Goal: Transaction & Acquisition: Purchase product/service

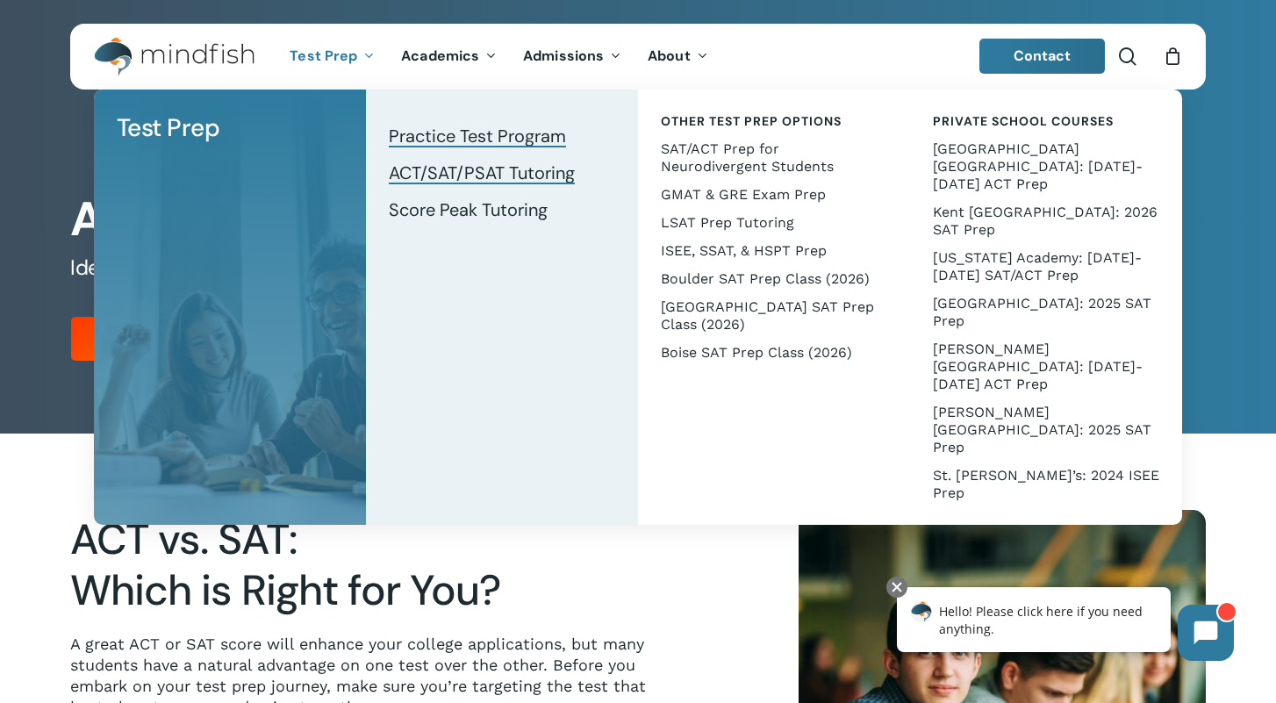
click at [402, 174] on span "ACT/SAT/PSAT Tutoring" at bounding box center [482, 172] width 186 height 23
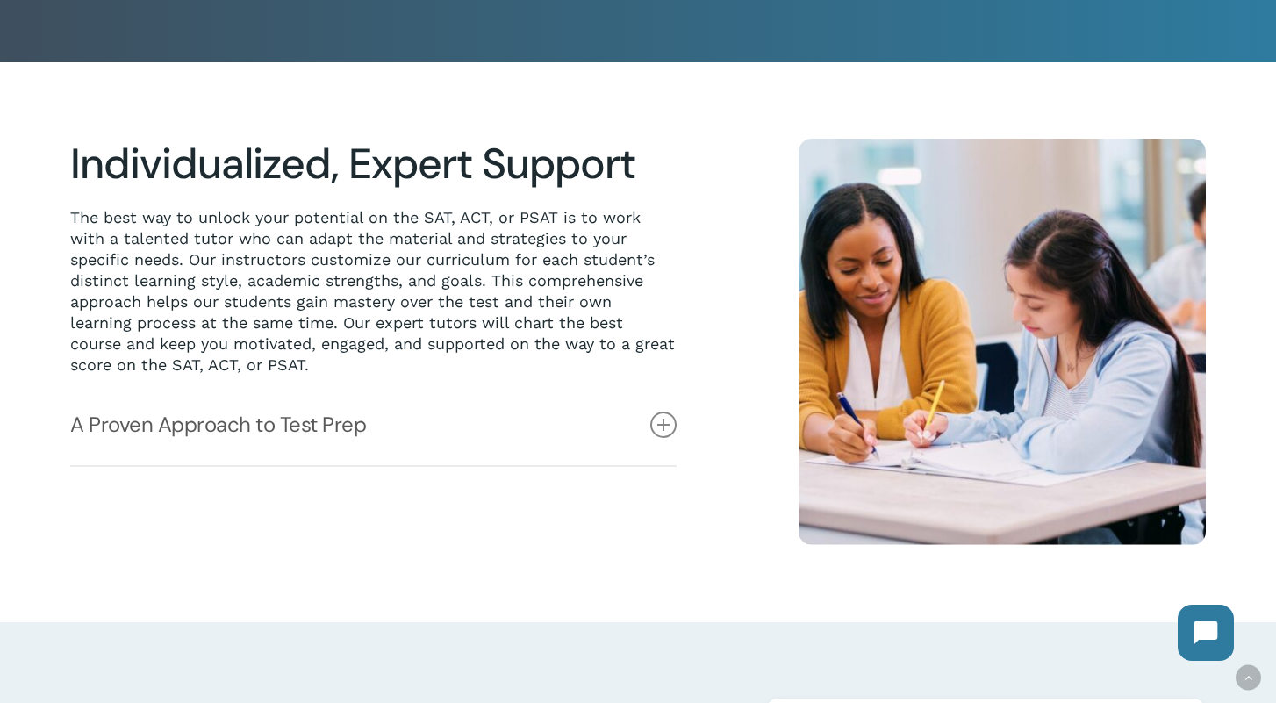
scroll to position [383, 0]
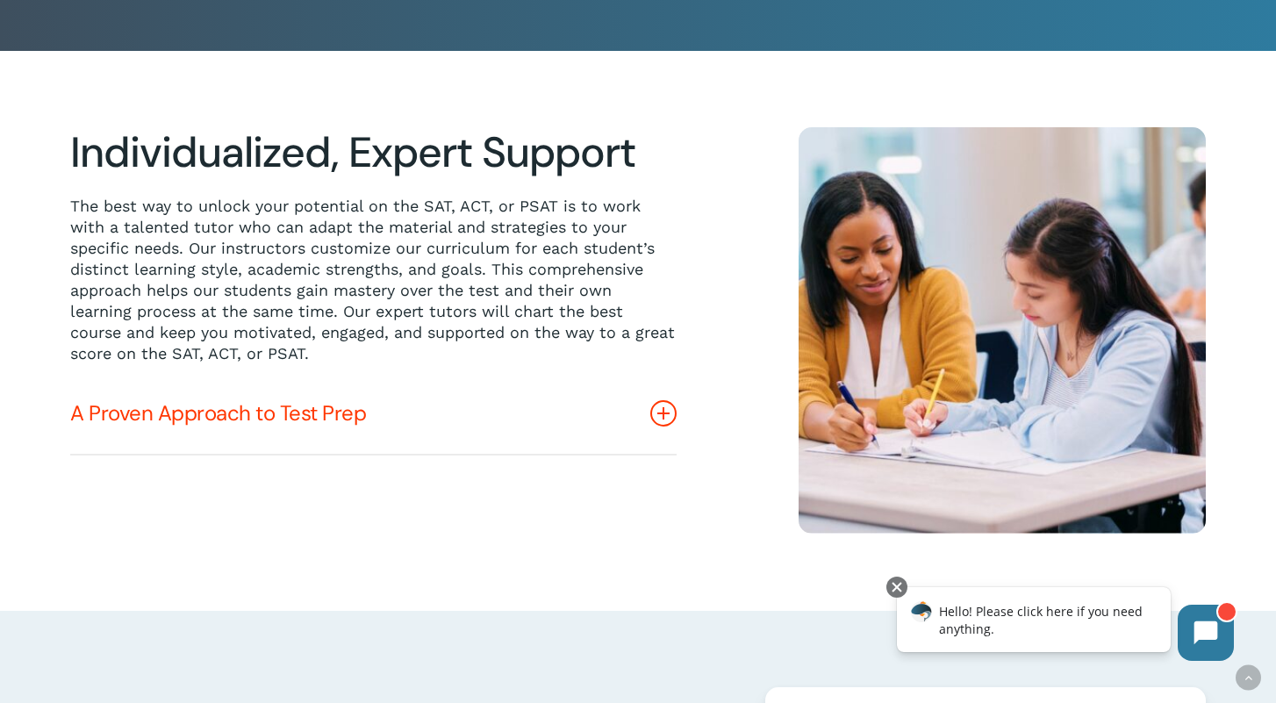
click at [659, 404] on icon at bounding box center [663, 413] width 26 height 26
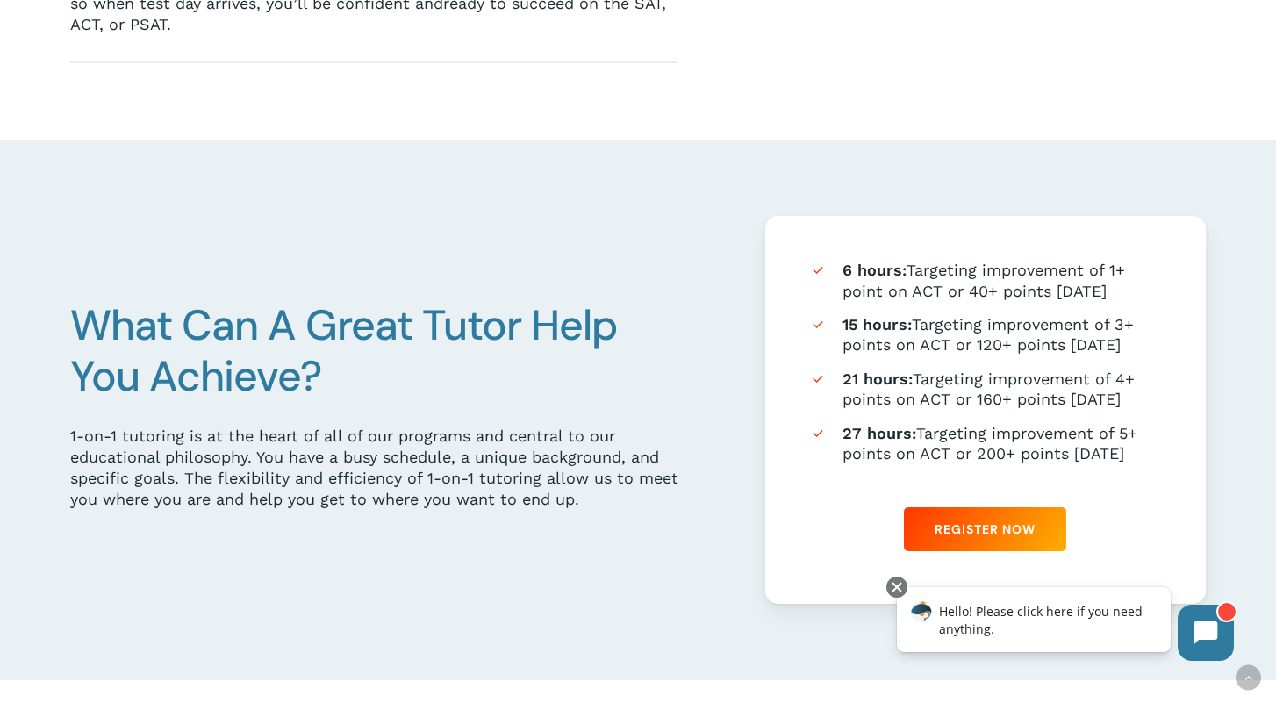
scroll to position [974, 0]
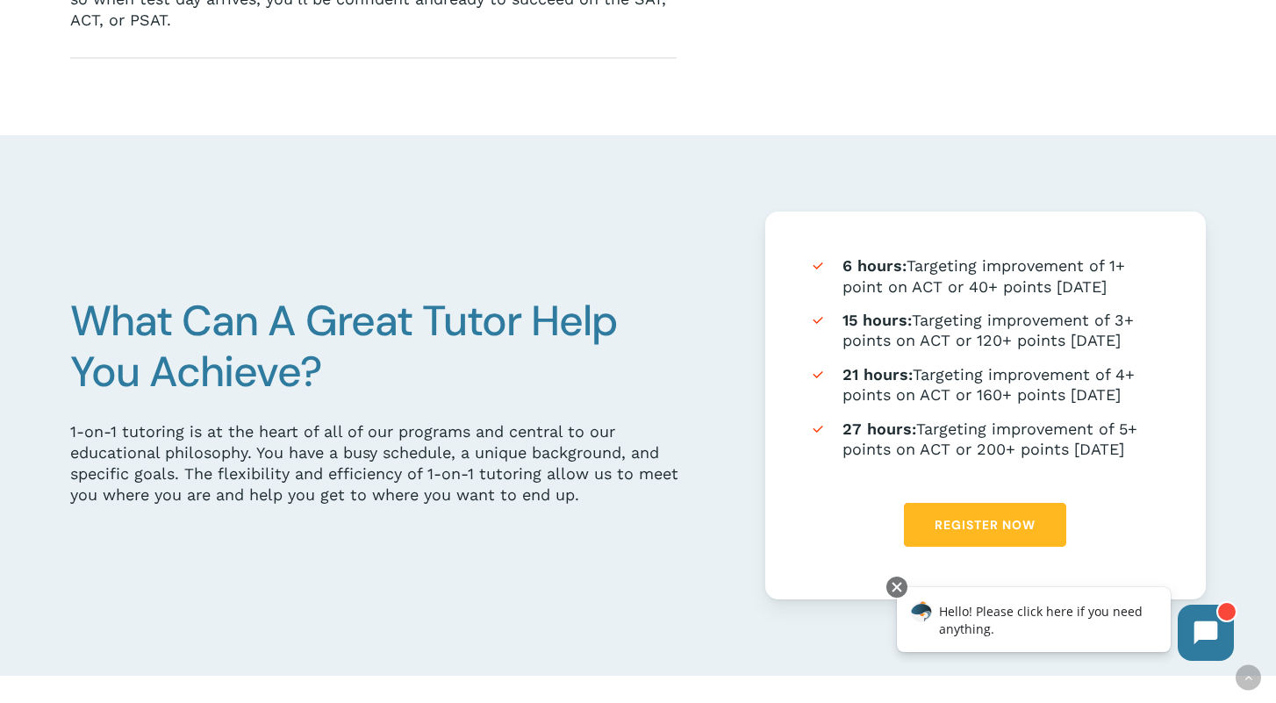
click at [976, 511] on link "Register Now" at bounding box center [985, 525] width 162 height 44
click at [1002, 509] on link "Register Now" at bounding box center [985, 525] width 162 height 44
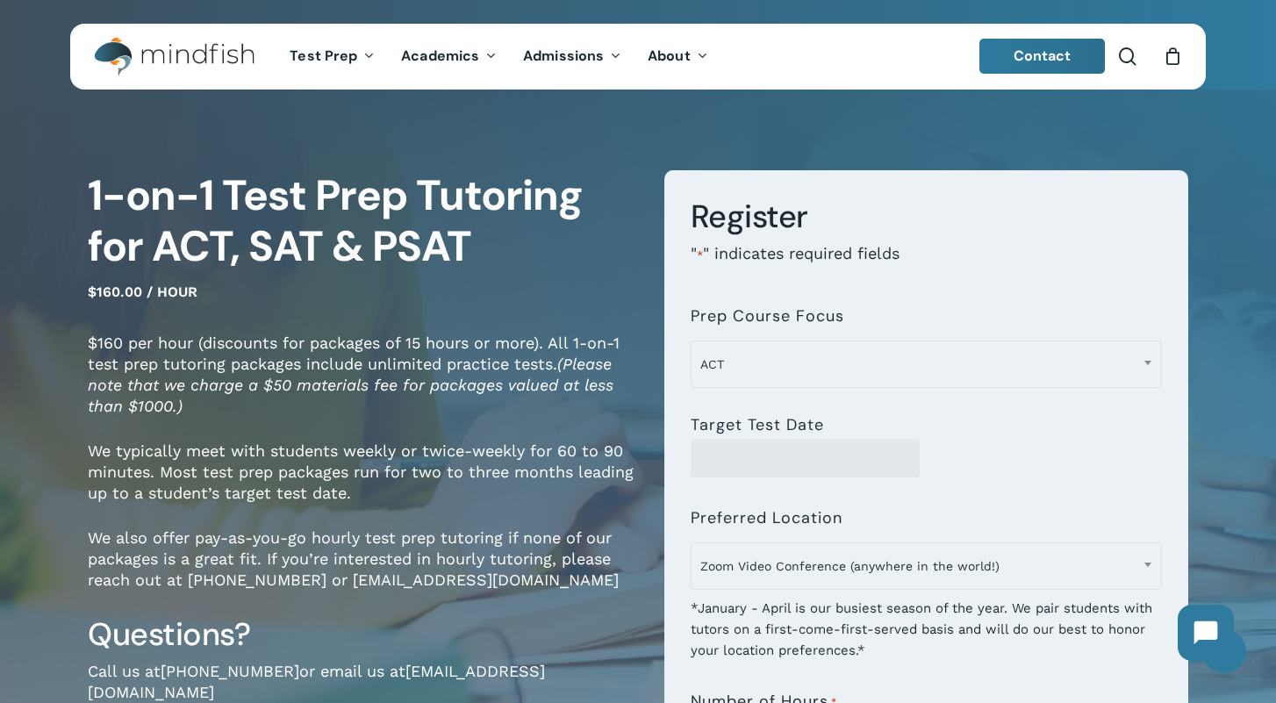
scroll to position [14, 0]
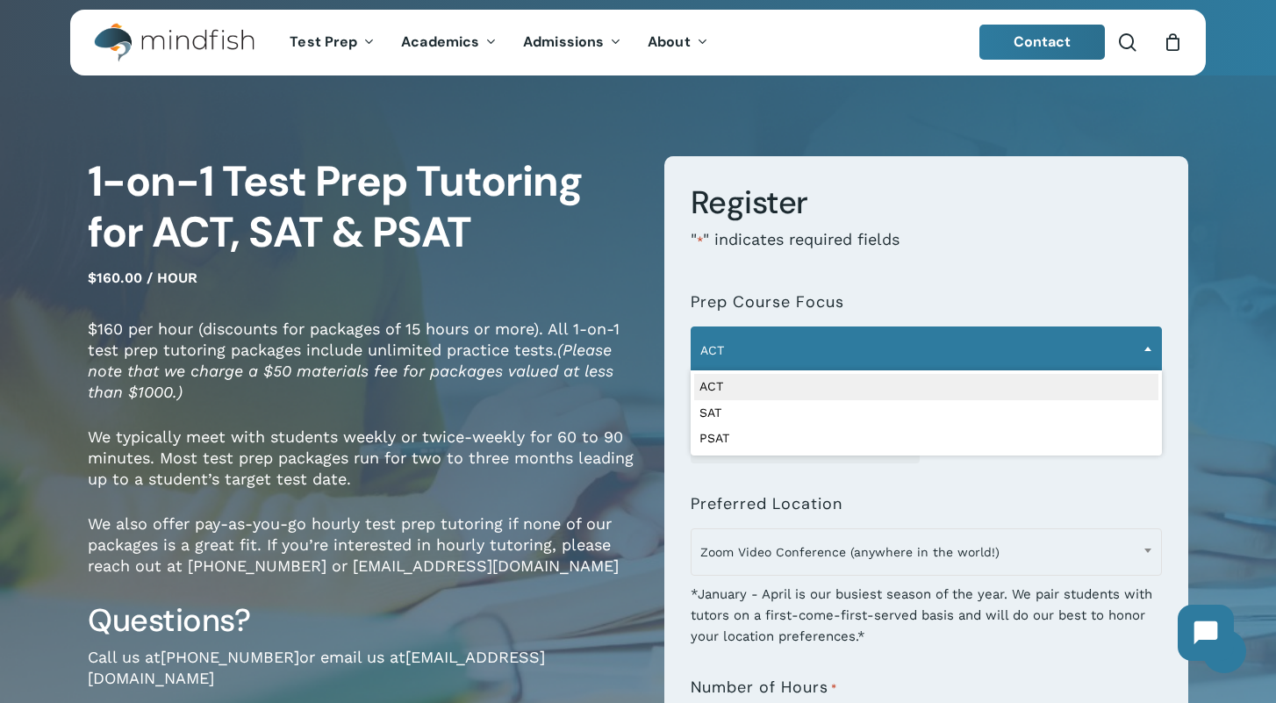
click at [1148, 347] on b at bounding box center [1147, 349] width 7 height 4
select select "***"
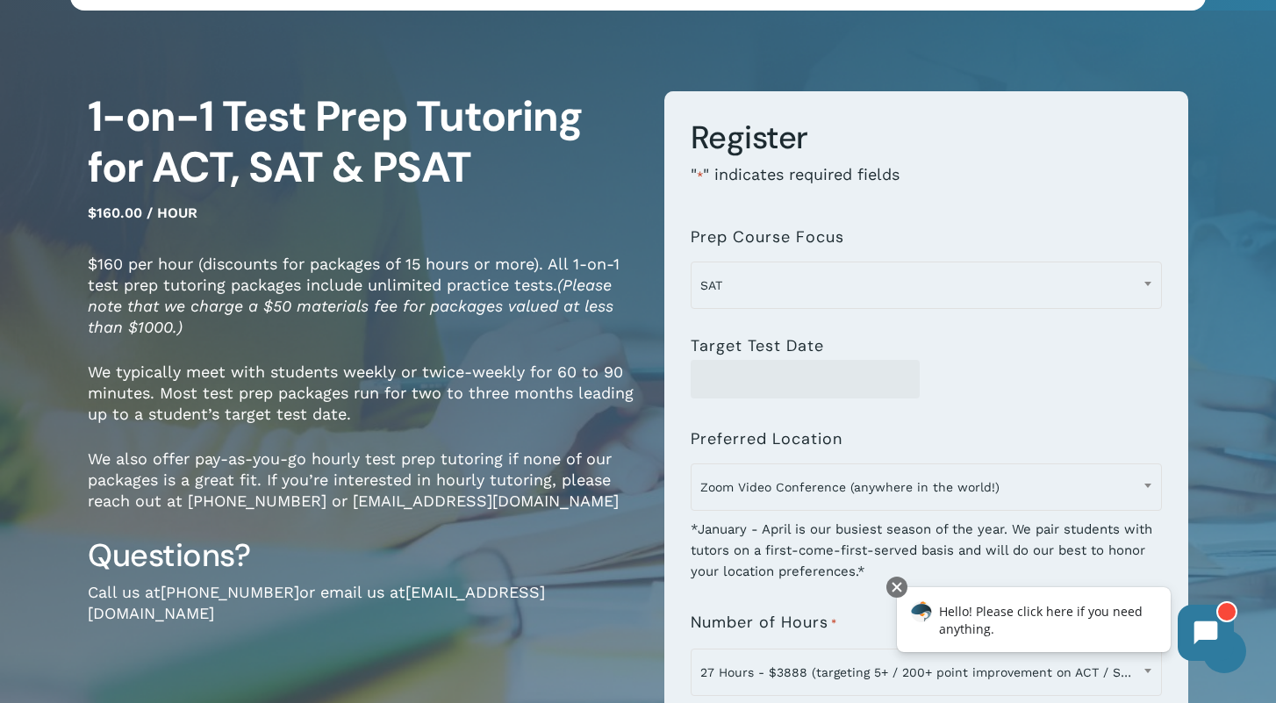
scroll to position [77, 0]
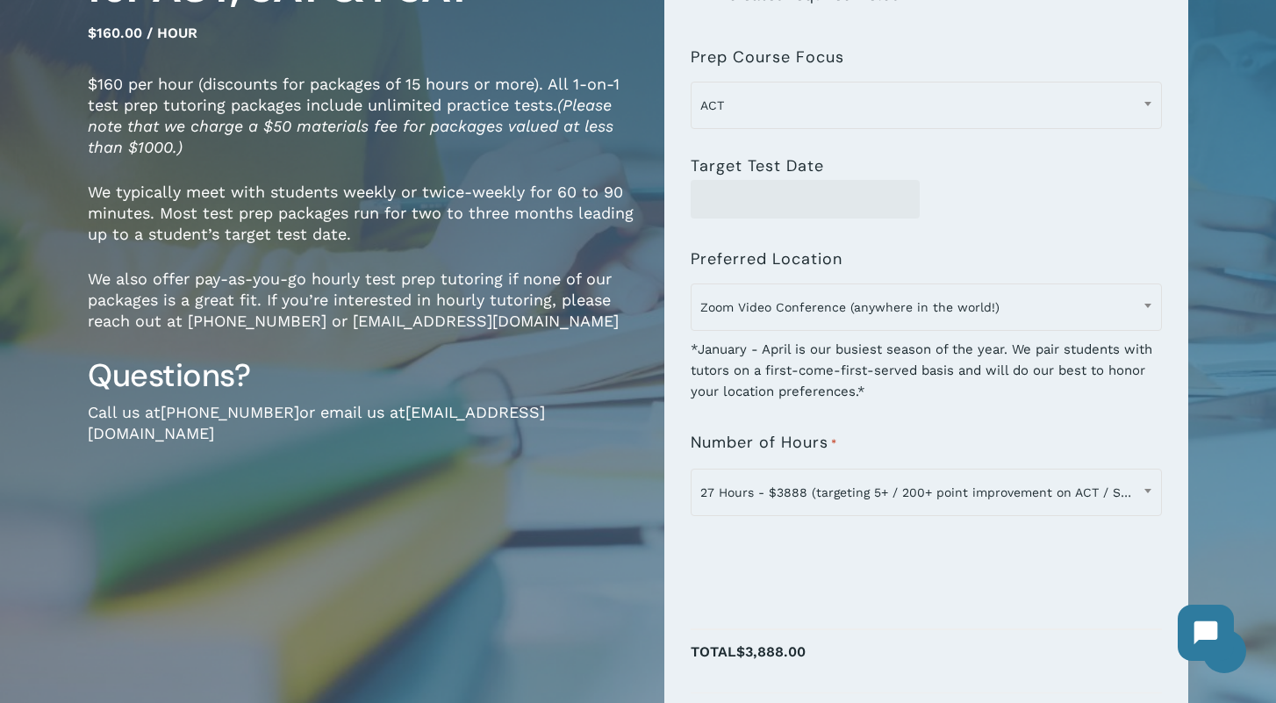
scroll to position [269, 0]
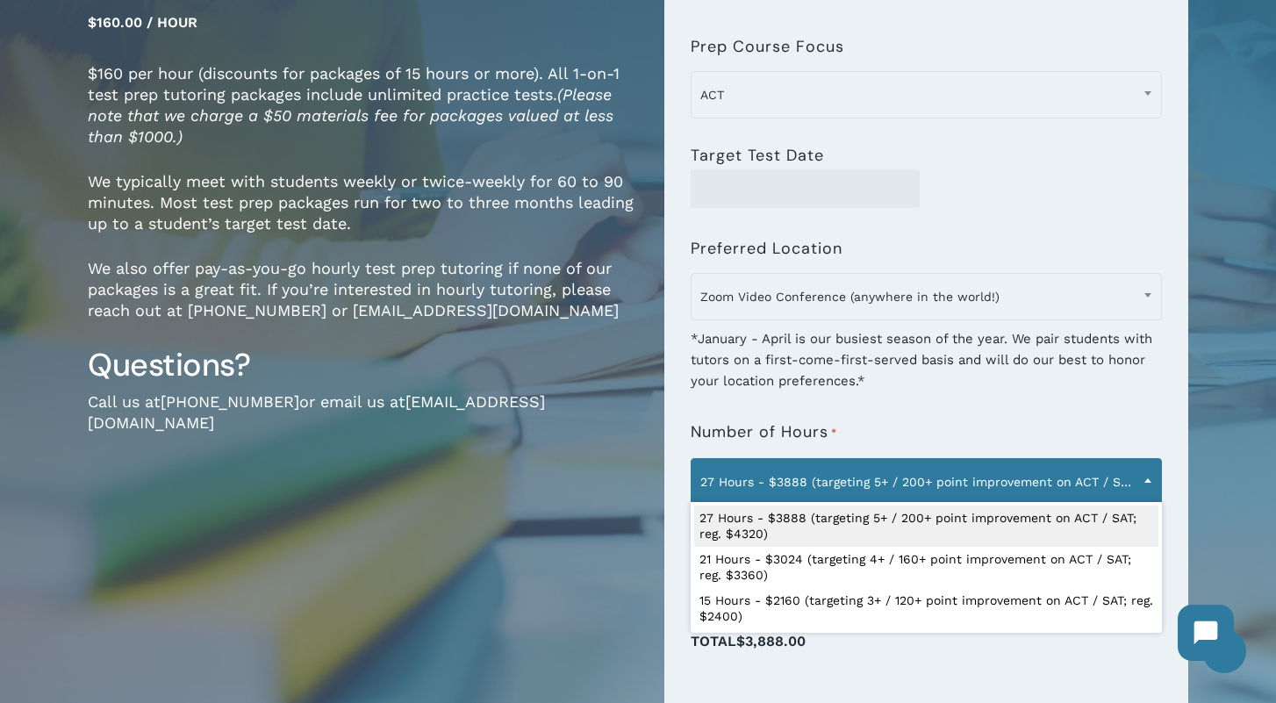
click at [1149, 476] on span at bounding box center [1147, 480] width 26 height 44
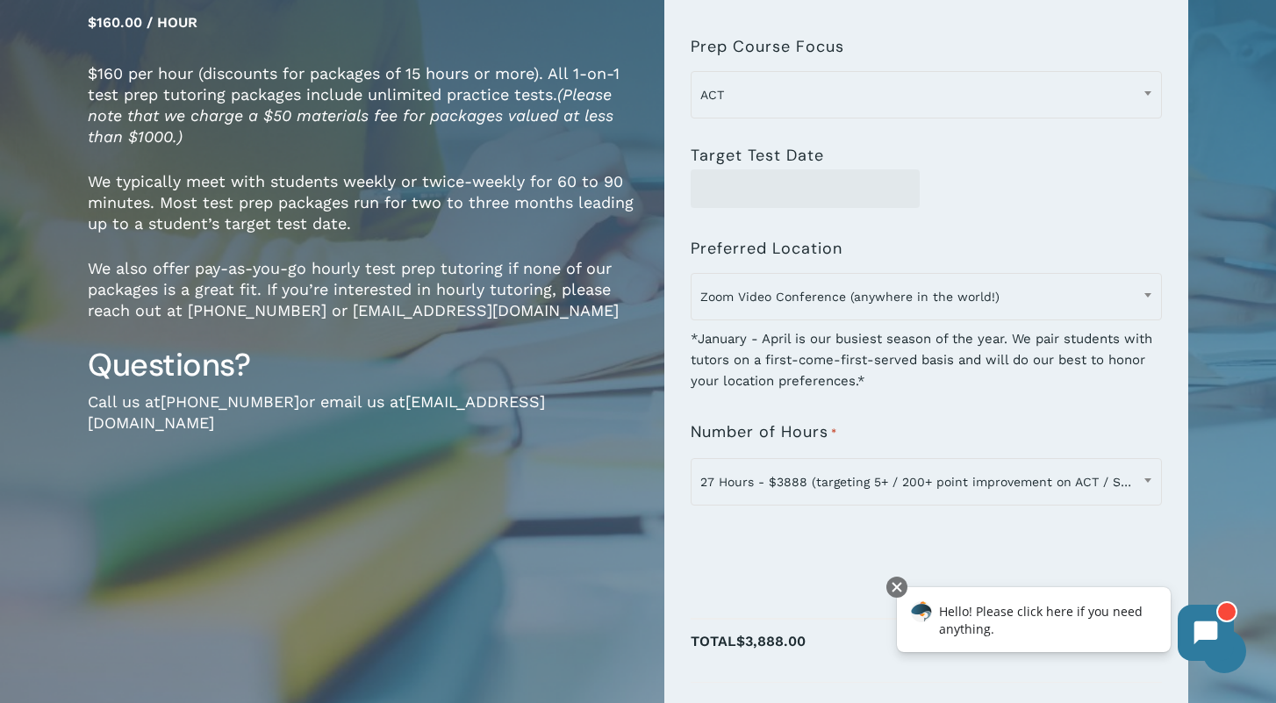
click at [849, 676] on li "Total $3,888.00" at bounding box center [925, 650] width 471 height 63
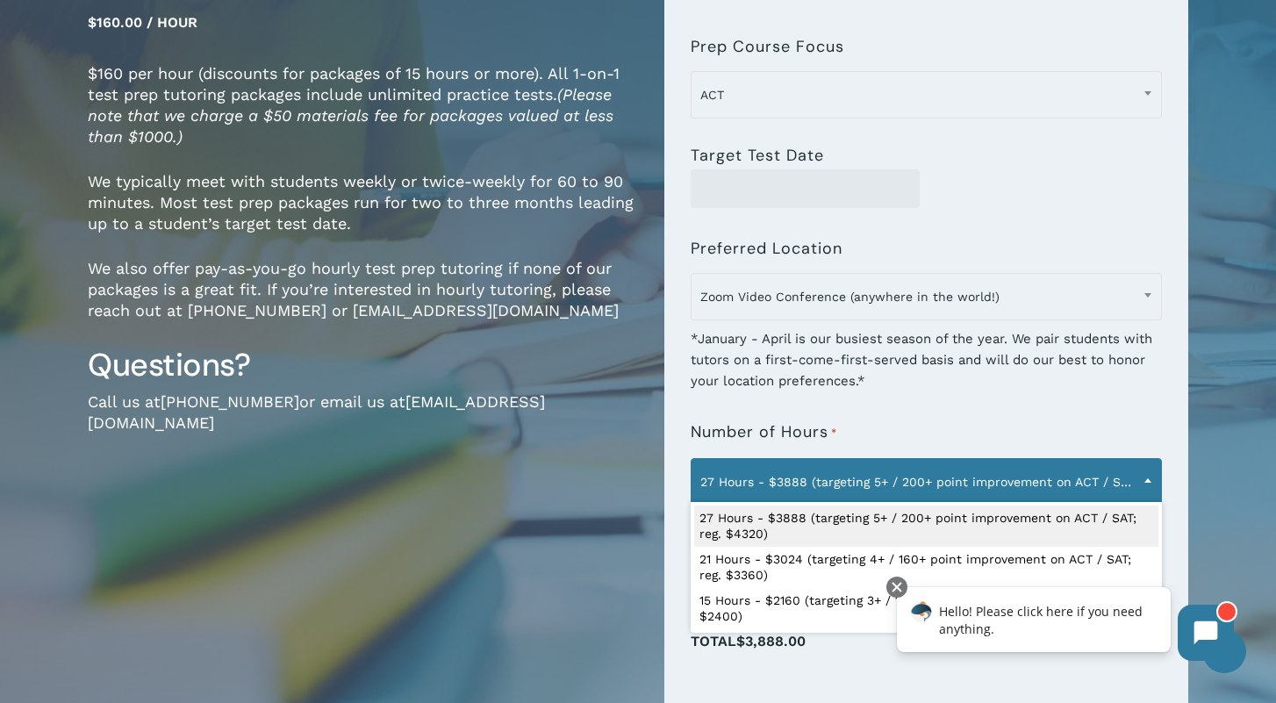
click at [1143, 476] on span at bounding box center [1147, 480] width 26 height 44
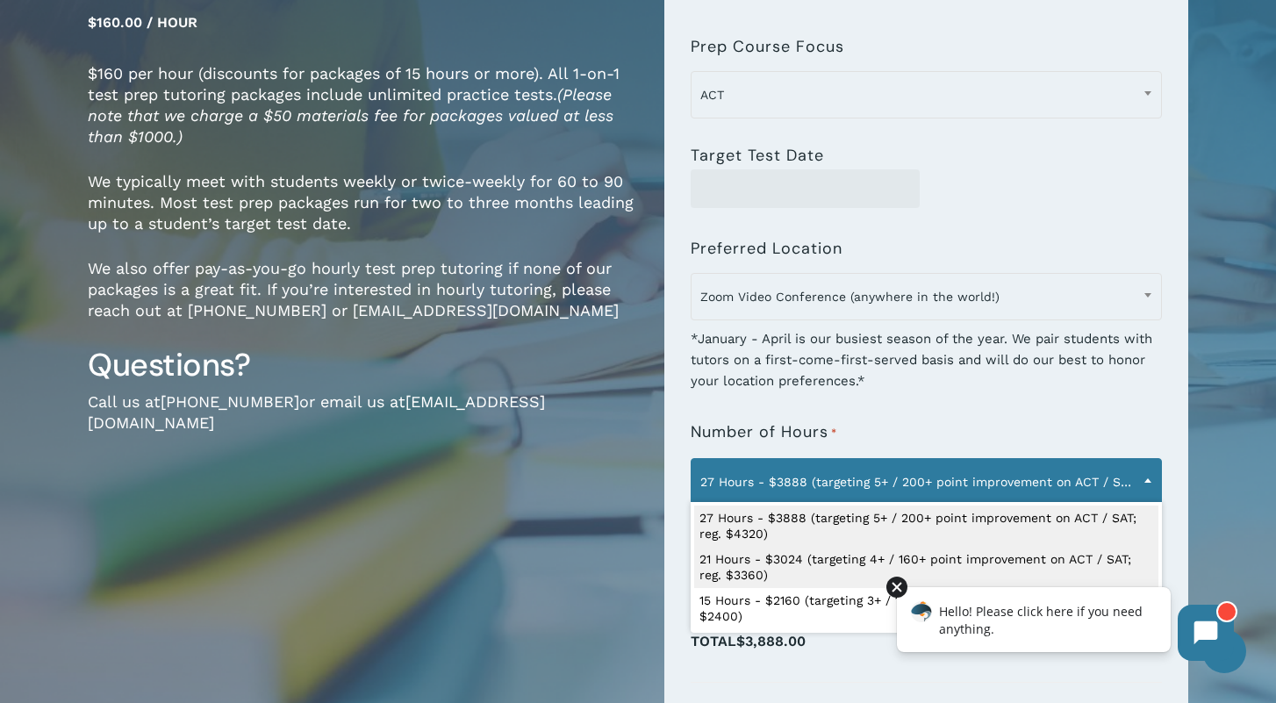
click at [897, 588] on div at bounding box center [896, 586] width 21 height 21
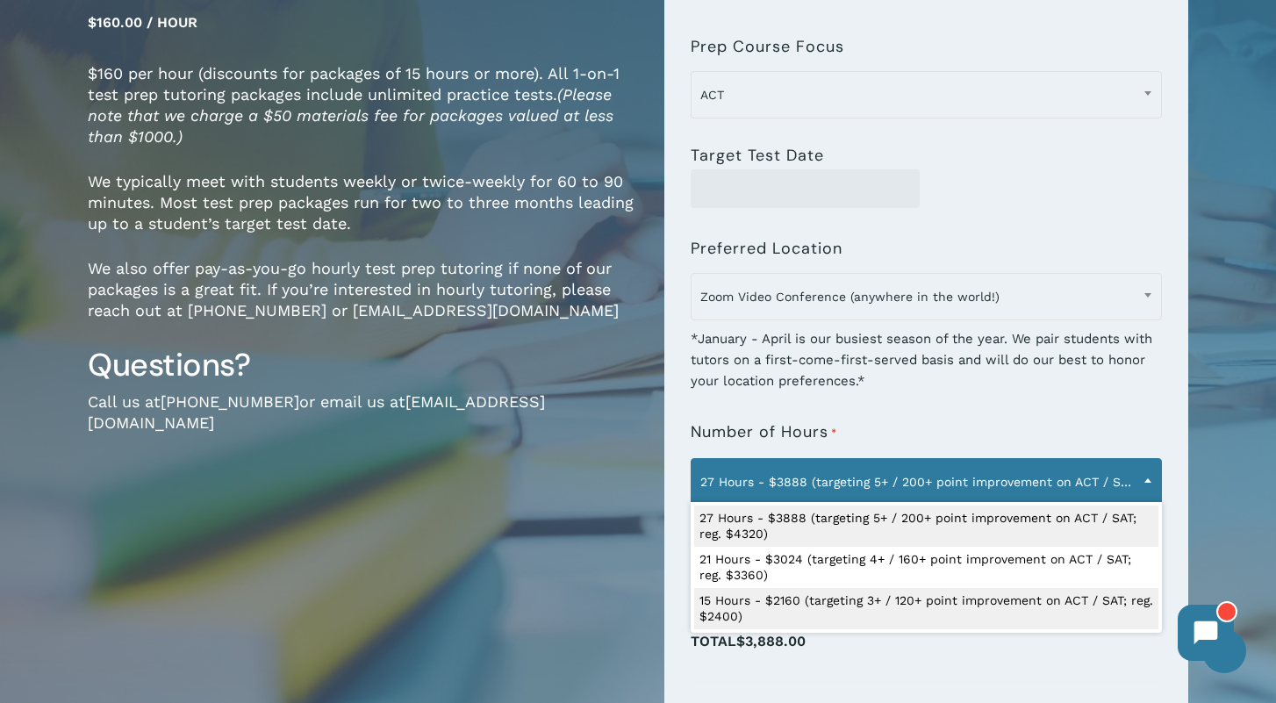
select select "**********"
